Goal: Task Accomplishment & Management: Manage account settings

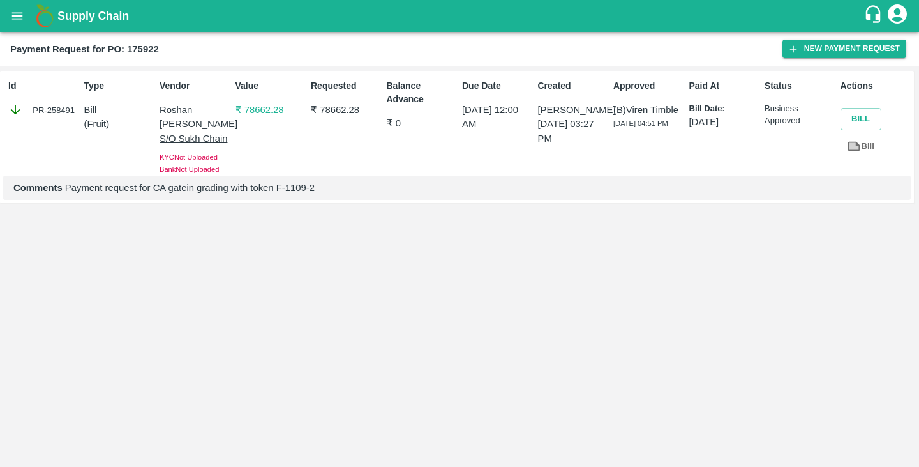
click at [56, 110] on div "PR-258491" at bounding box center [43, 110] width 71 height 14
copy div "258491"
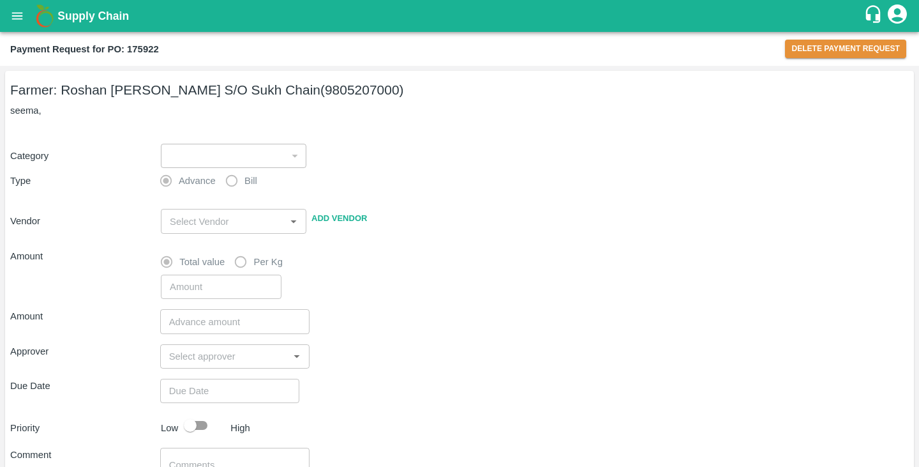
type input "1"
radio input "false"
radio input "true"
type input "Roshan Lal Banshtu S/O Sukh Chain - 9805207000(Farmer)"
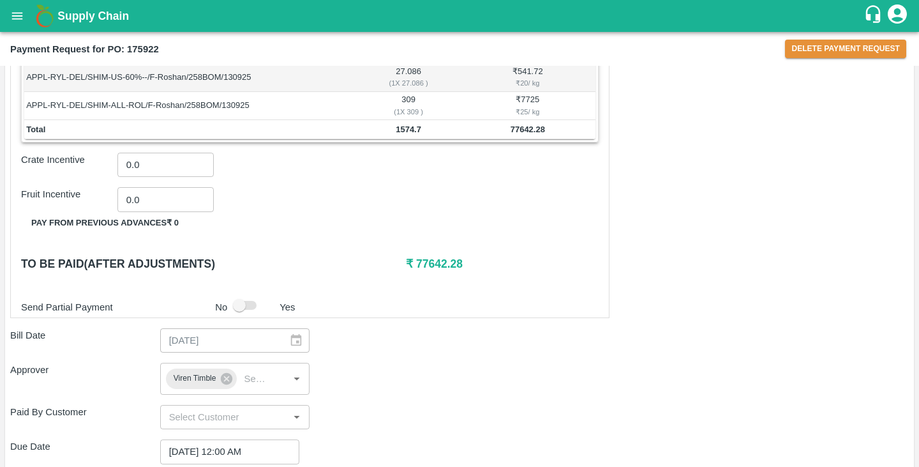
scroll to position [815, 0]
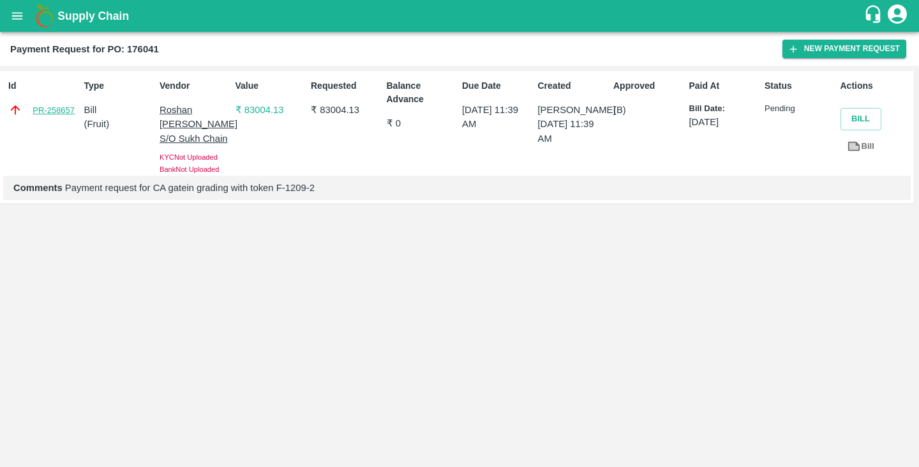
click at [48, 109] on link "PR-258657" at bounding box center [54, 110] width 42 height 13
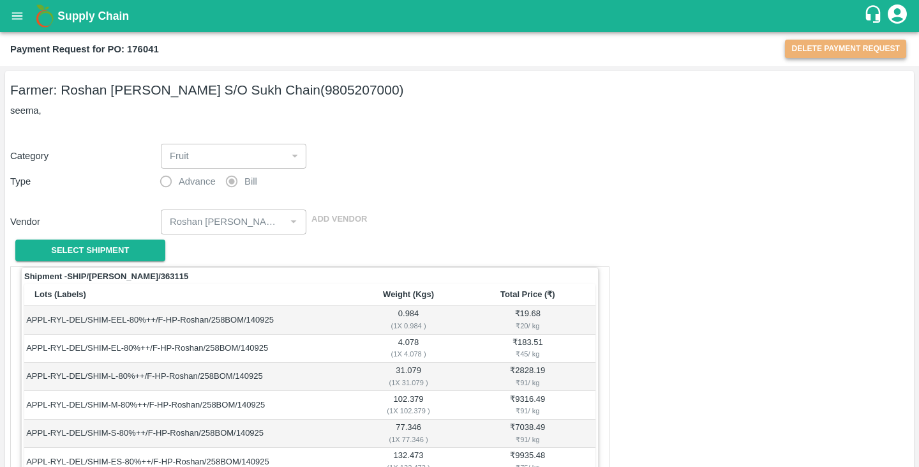
click at [820, 47] on button "Delete Payment Request" at bounding box center [845, 49] width 121 height 19
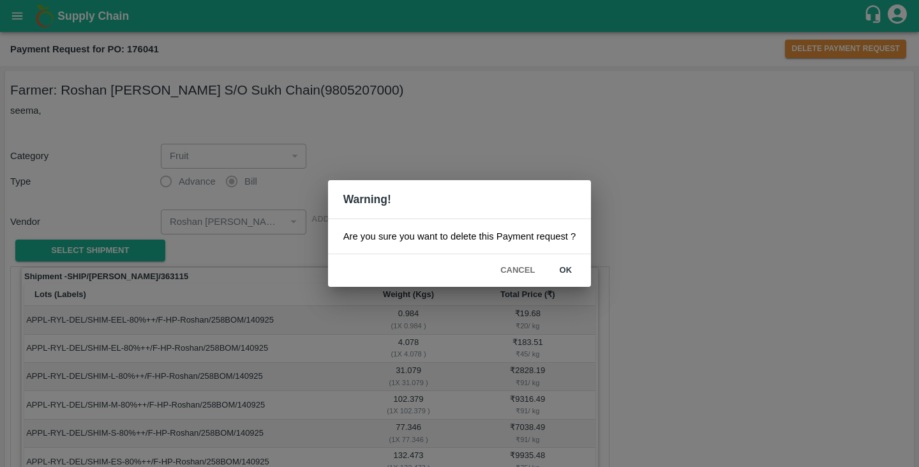
click at [567, 266] on button "ok" at bounding box center [565, 270] width 41 height 22
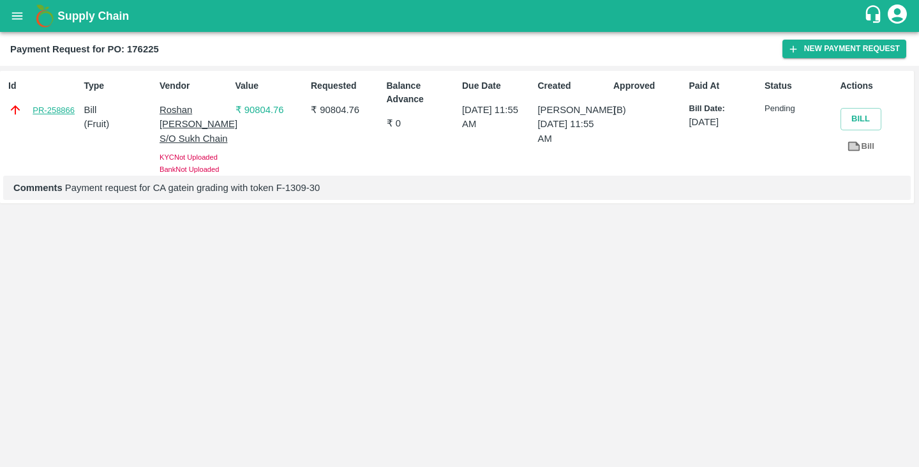
click at [64, 109] on link "PR-258866" at bounding box center [54, 110] width 42 height 13
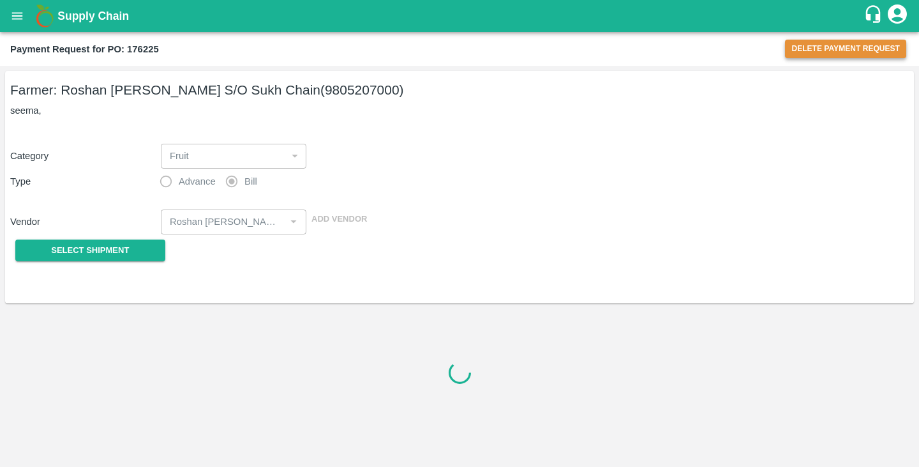
click at [821, 50] on button "Delete Payment Request" at bounding box center [845, 49] width 121 height 19
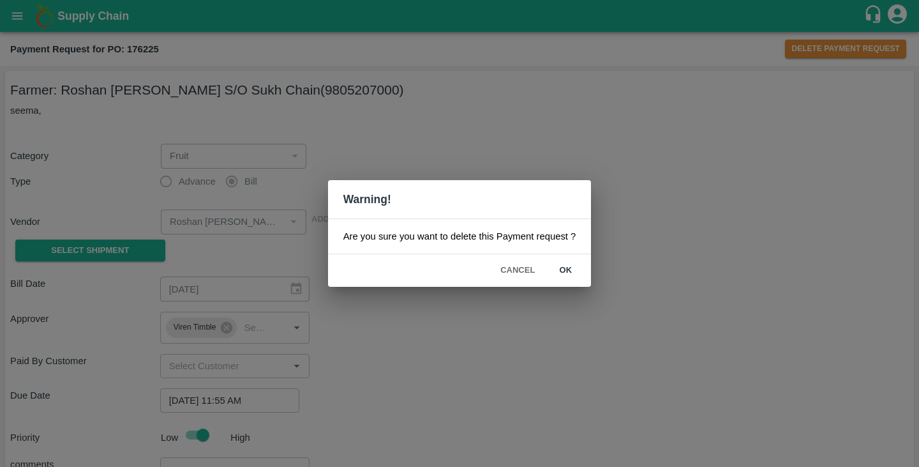
click at [573, 267] on button "ok" at bounding box center [565, 270] width 41 height 22
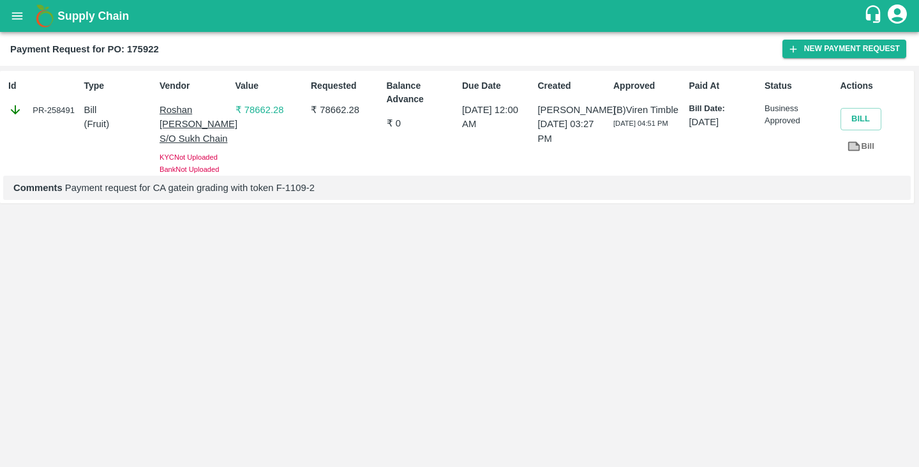
click at [61, 109] on div "PR-258491" at bounding box center [43, 110] width 71 height 14
copy div "258491"
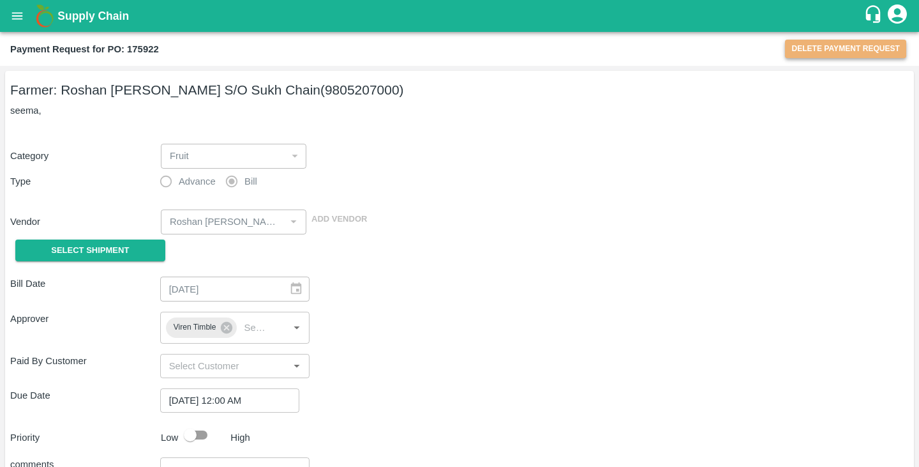
click at [815, 50] on button "Delete Payment Request" at bounding box center [845, 49] width 121 height 19
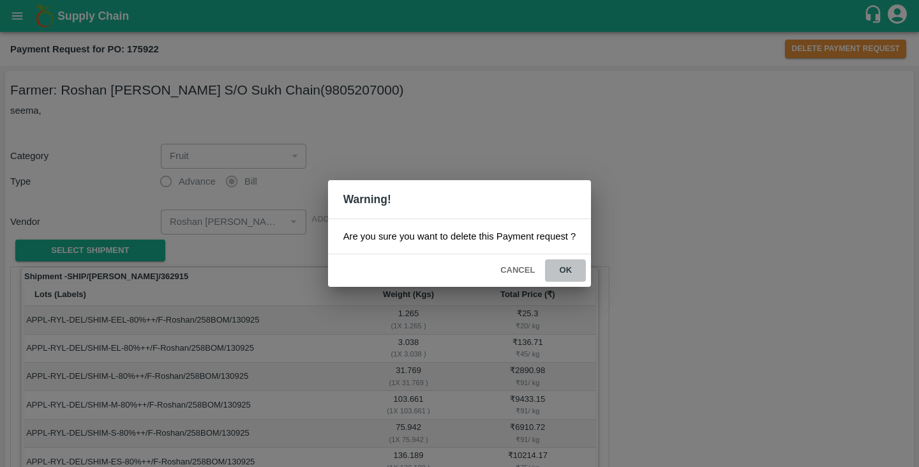
click at [563, 273] on button "ok" at bounding box center [565, 270] width 41 height 22
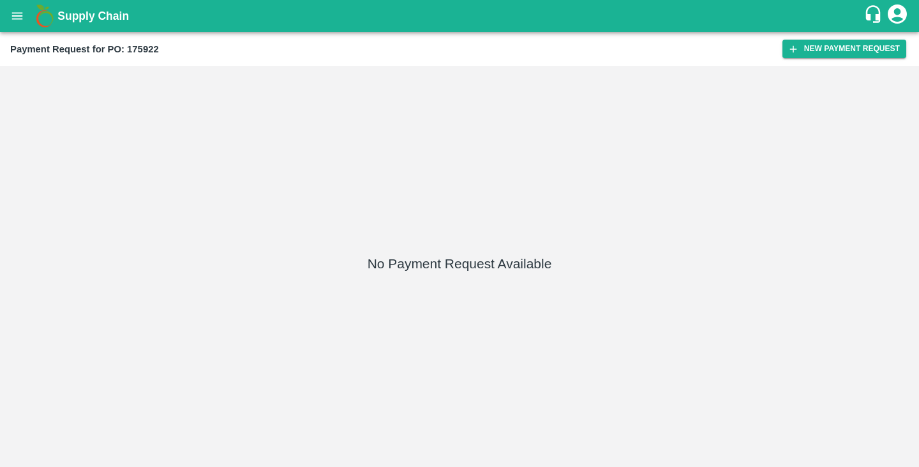
click at [693, 257] on div "No Payment Request Available" at bounding box center [459, 266] width 909 height 391
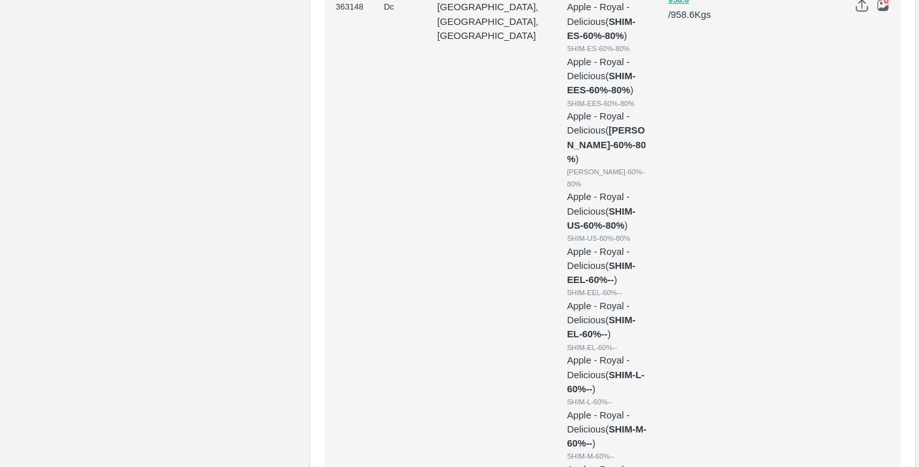
scroll to position [2799, 0]
